Goal: Find specific fact: Find specific fact

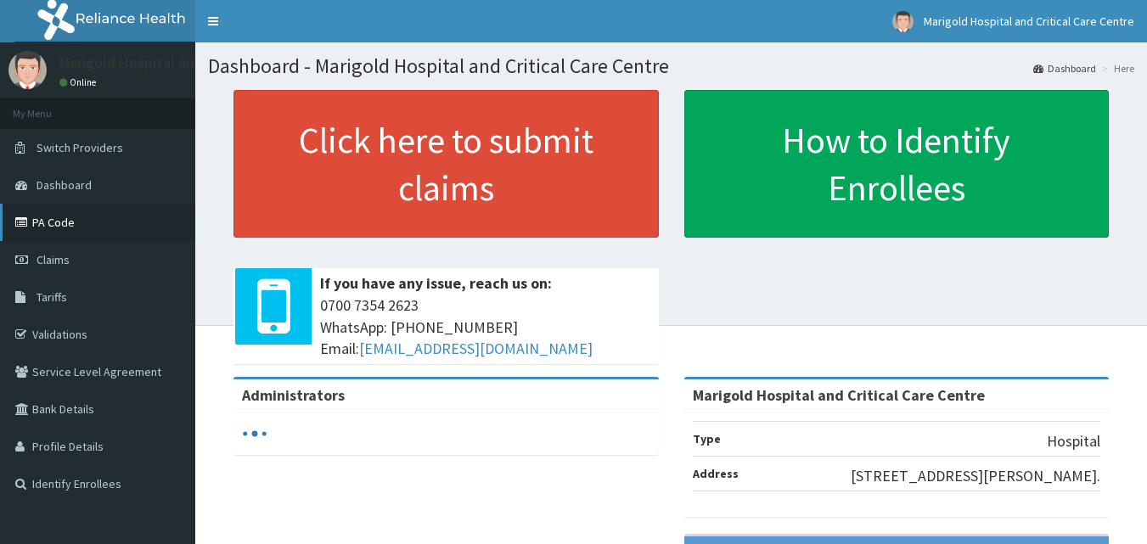
click at [45, 226] on link "PA Code" at bounding box center [97, 222] width 195 height 37
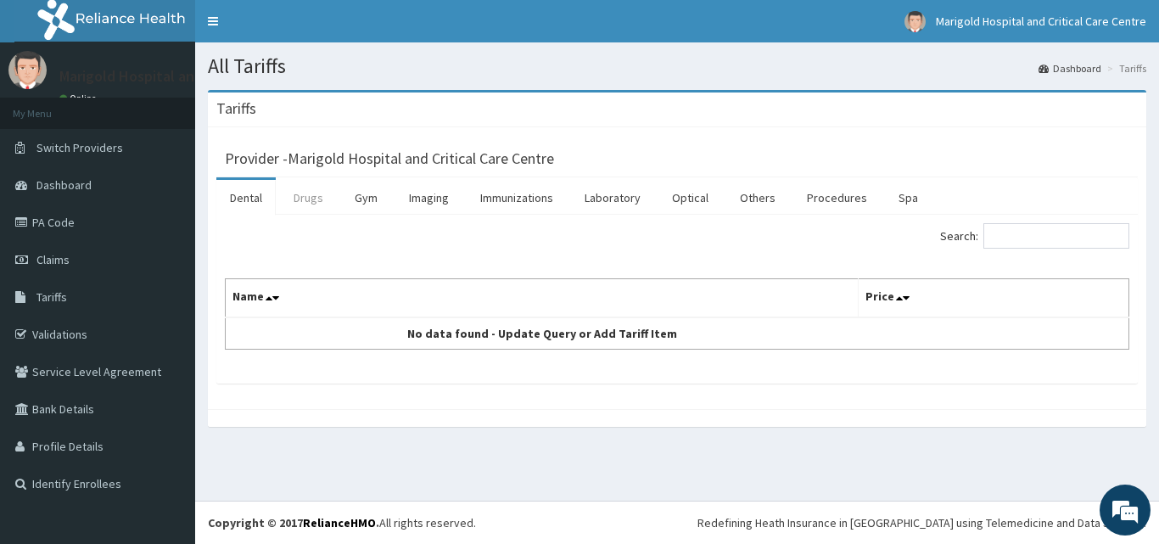
click at [310, 198] on link "Drugs" at bounding box center [308, 198] width 57 height 36
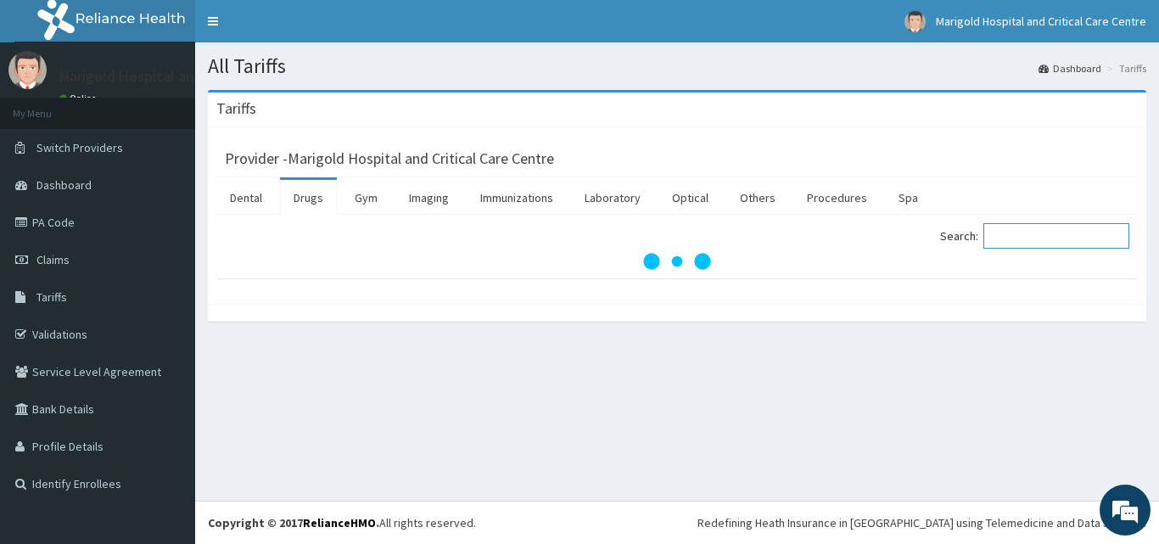
click at [1040, 236] on input "Search:" at bounding box center [1057, 235] width 146 height 25
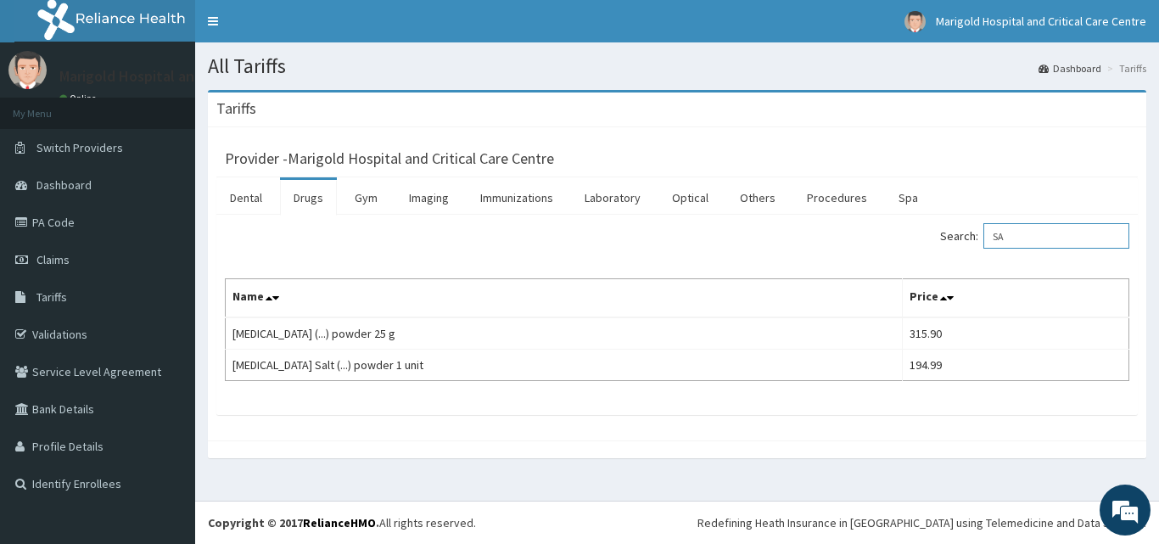
type input "S"
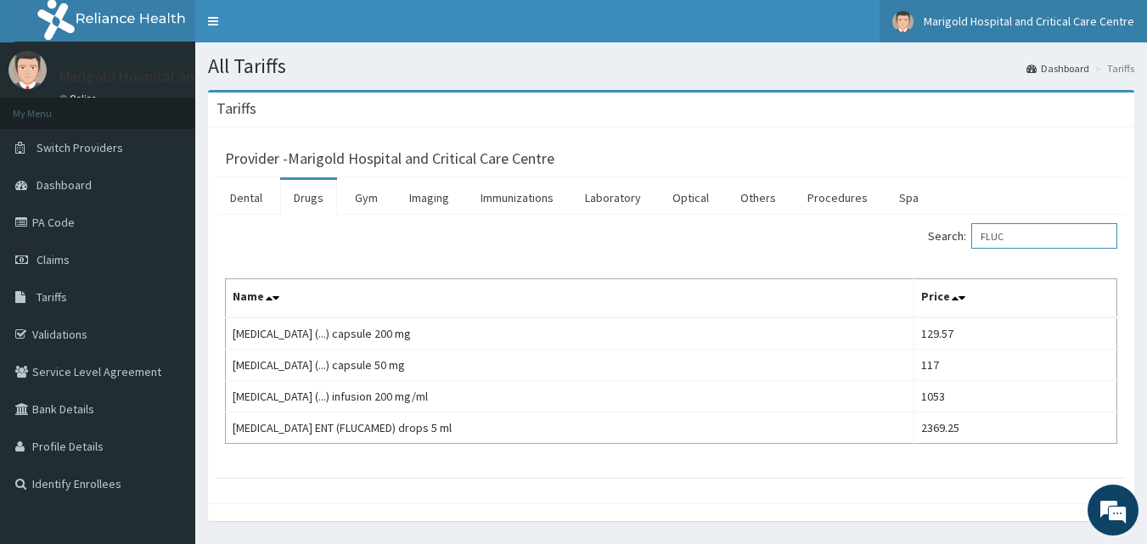
type input "FLUC"
